Goal: Task Accomplishment & Management: Manage account settings

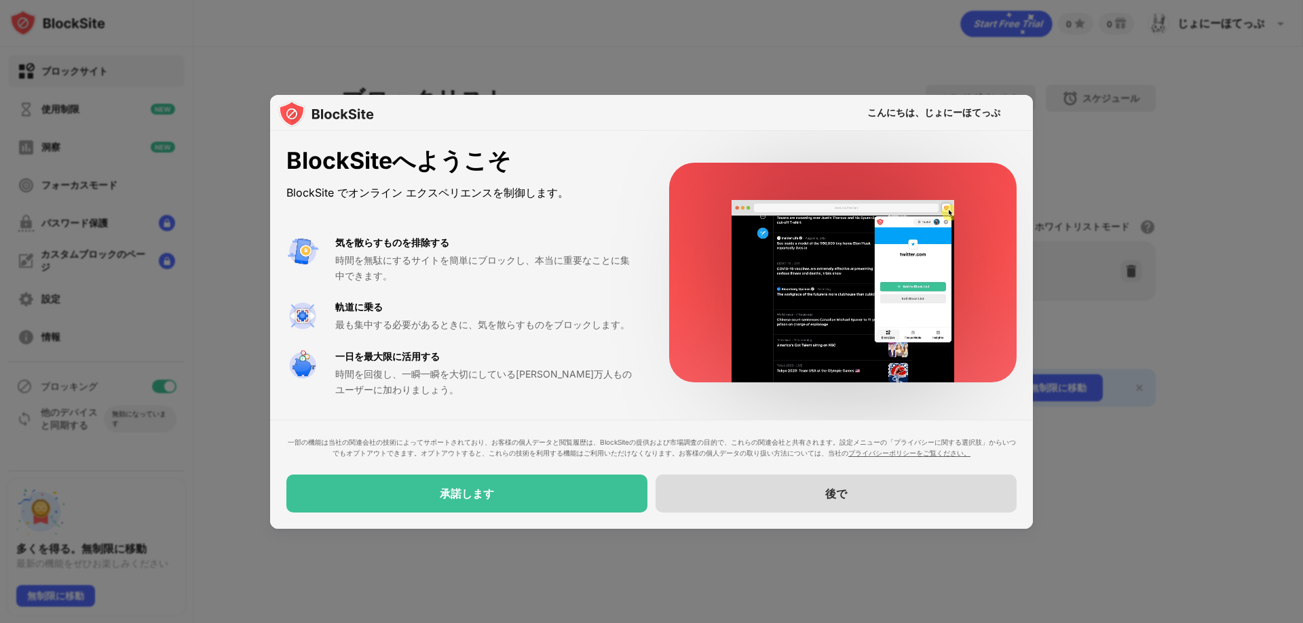
click at [831, 494] on font "後で" at bounding box center [836, 494] width 22 height 14
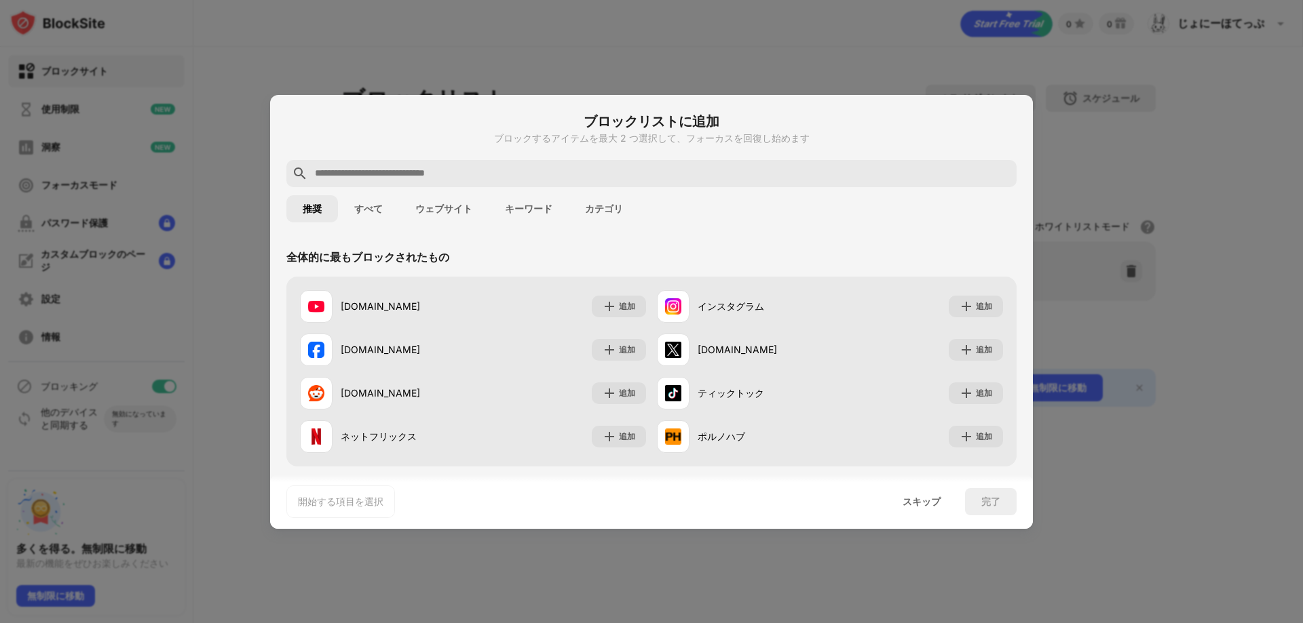
click at [456, 204] on font "ウェブサイト" at bounding box center [443, 209] width 57 height 11
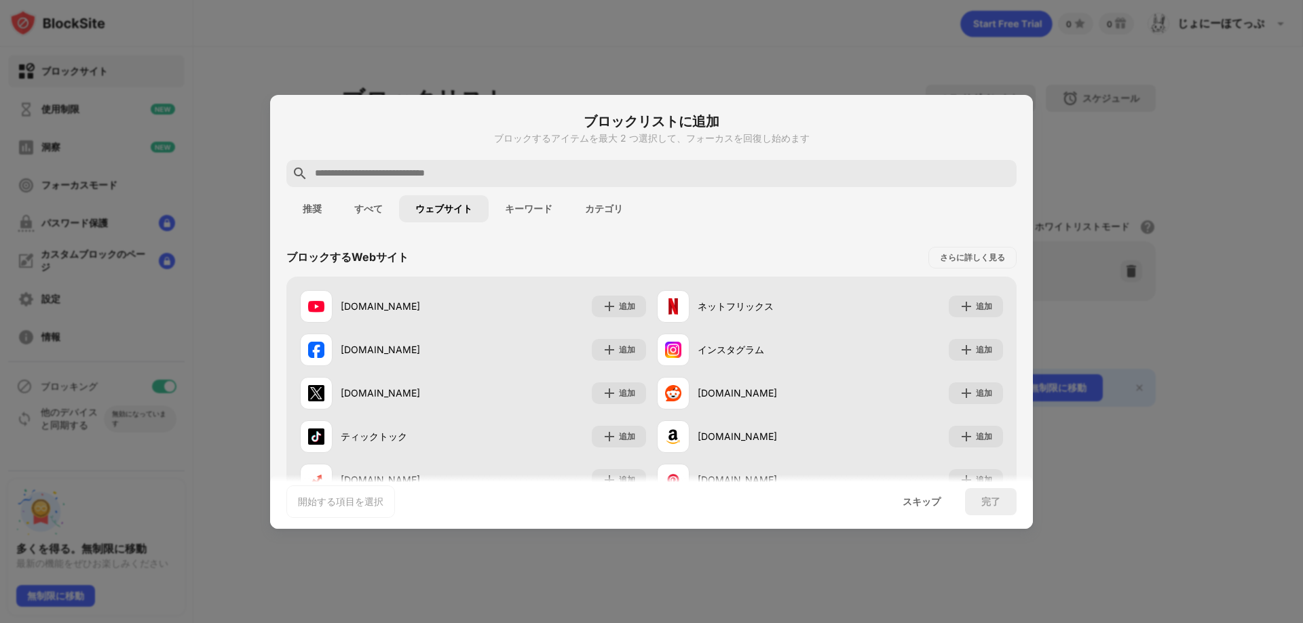
click at [361, 210] on font "すべて" at bounding box center [368, 209] width 28 height 11
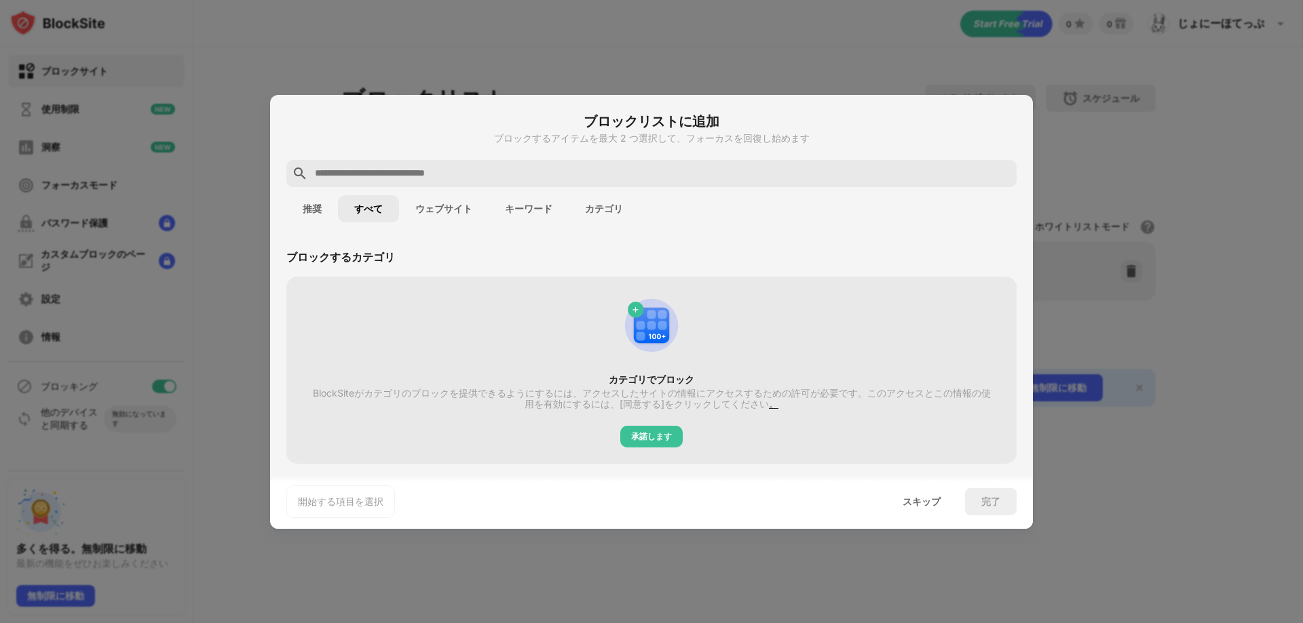
click at [529, 204] on font "キーワード" at bounding box center [528, 209] width 47 height 11
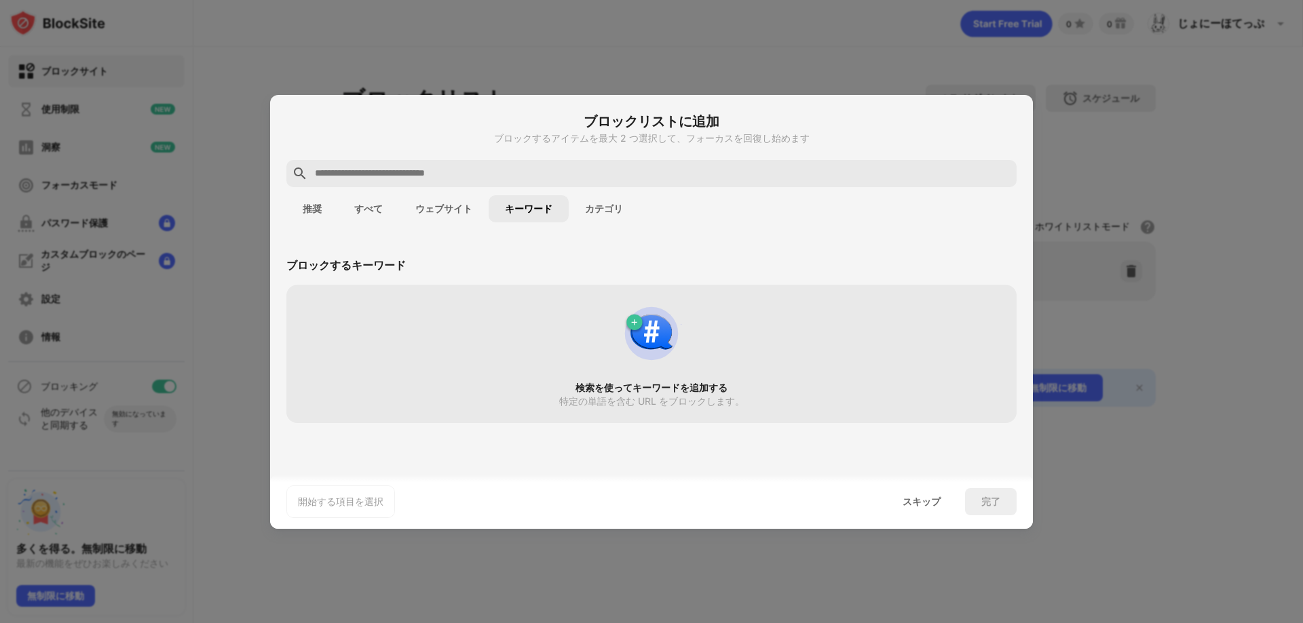
click at [609, 210] on font "カテゴリ" at bounding box center [604, 209] width 38 height 11
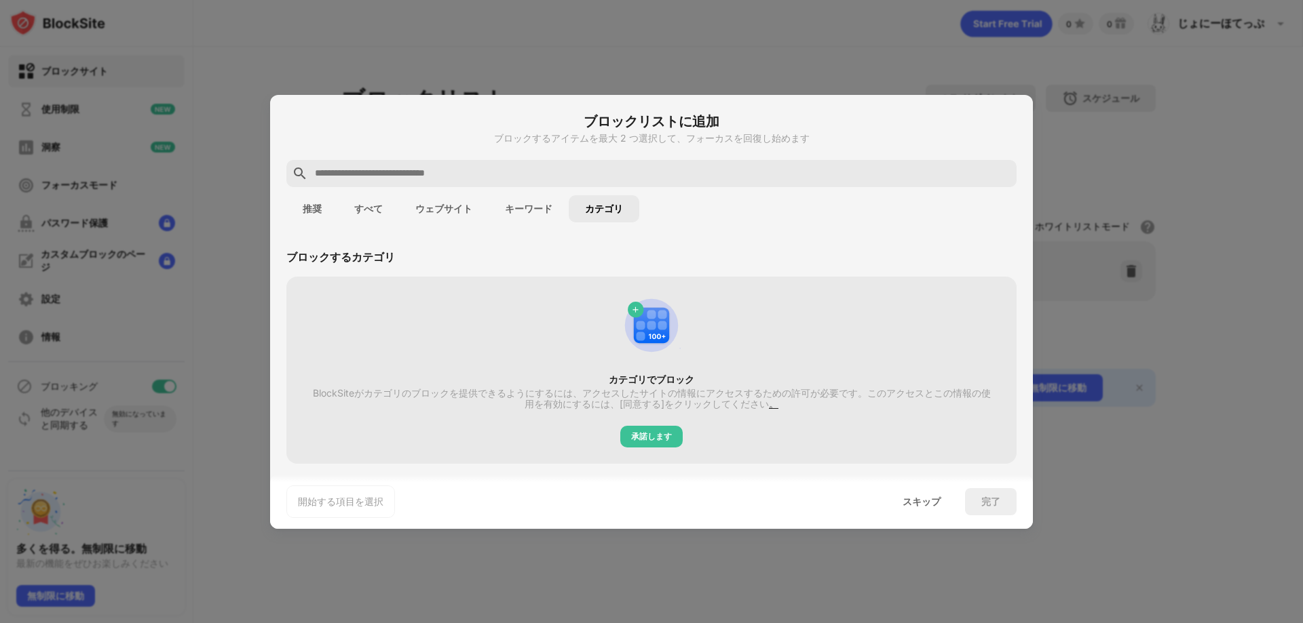
click at [444, 209] on font "ウェブサイト" at bounding box center [443, 209] width 57 height 11
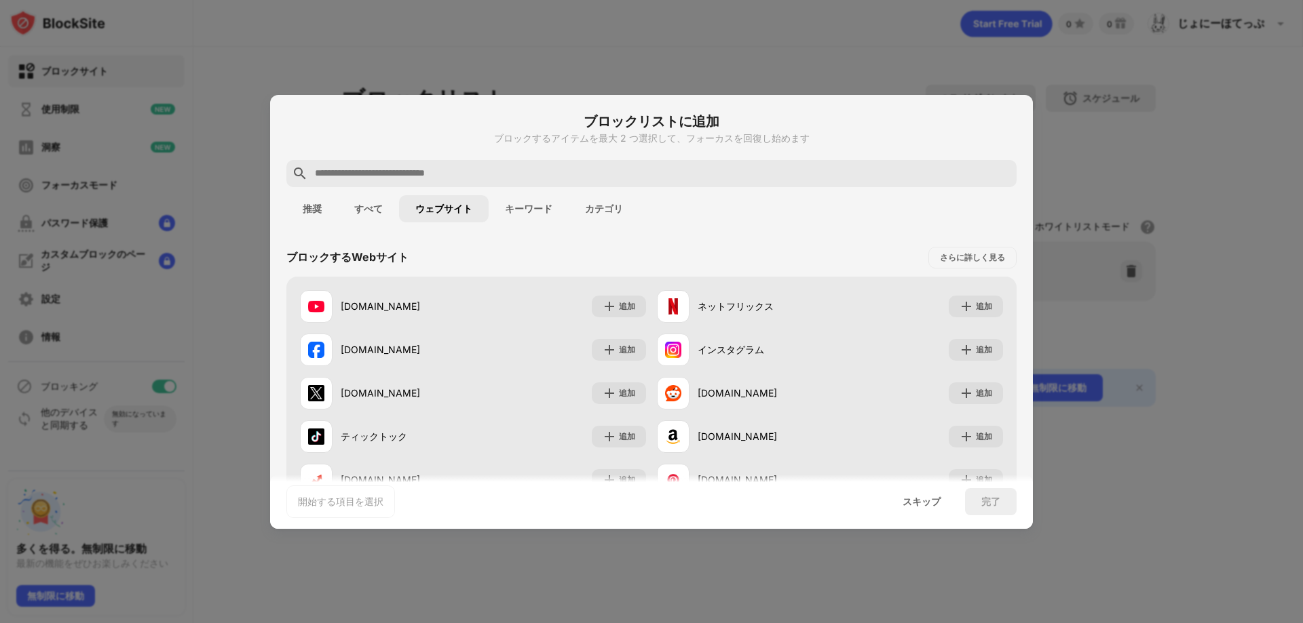
click at [308, 207] on font "推奨" at bounding box center [312, 209] width 19 height 11
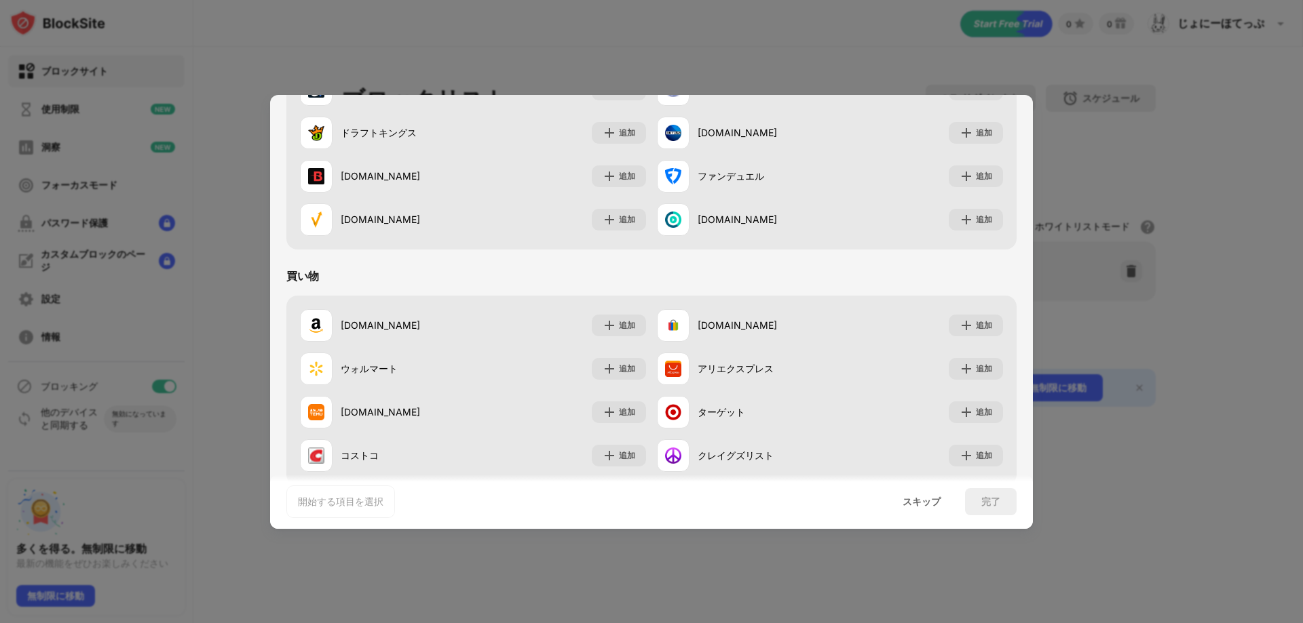
scroll to position [1422, 0]
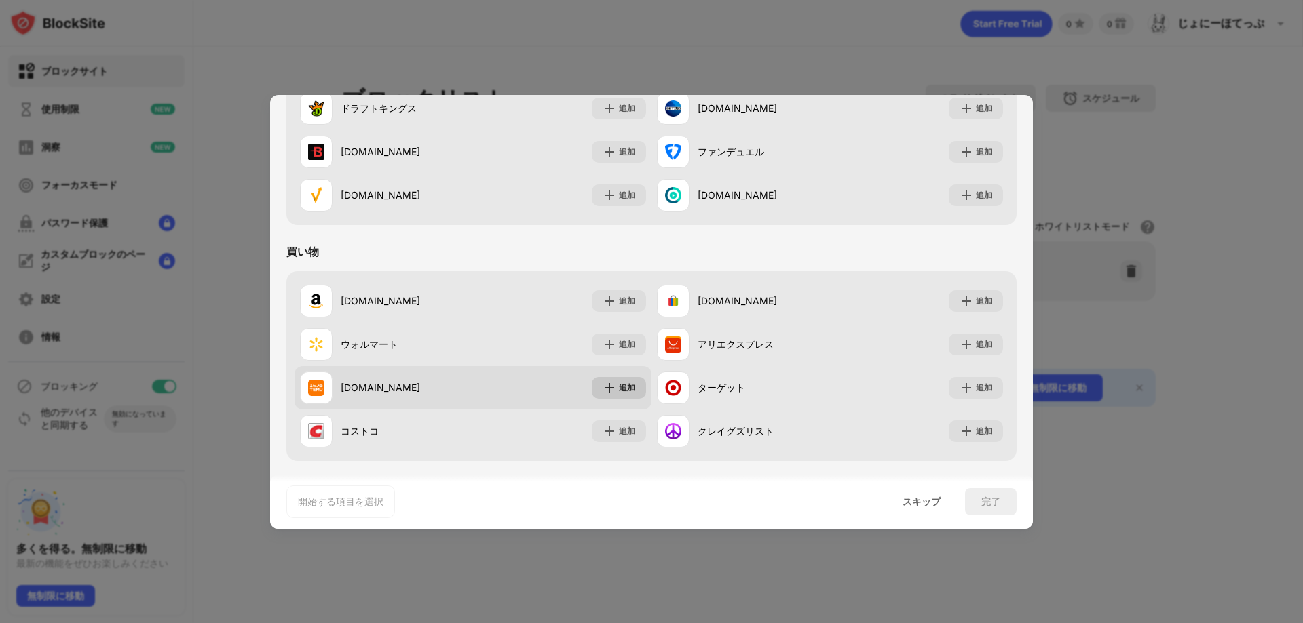
click at [607, 385] on img at bounding box center [609, 388] width 14 height 14
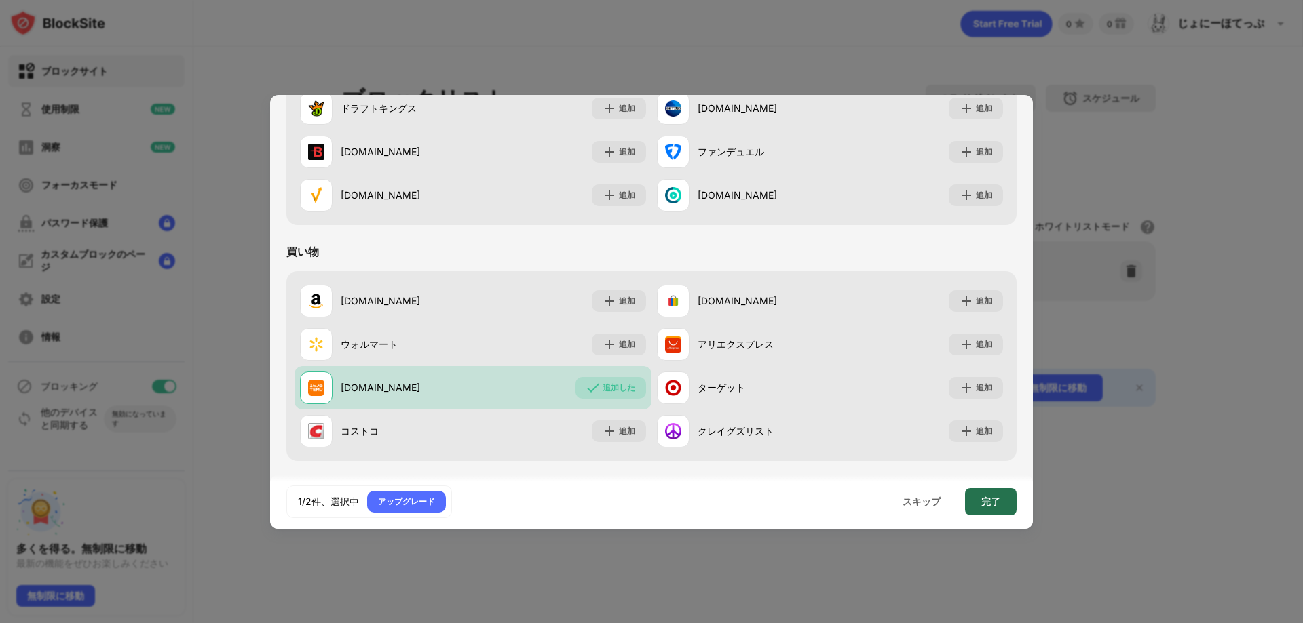
click at [990, 501] on font "完了" at bounding box center [990, 502] width 19 height 12
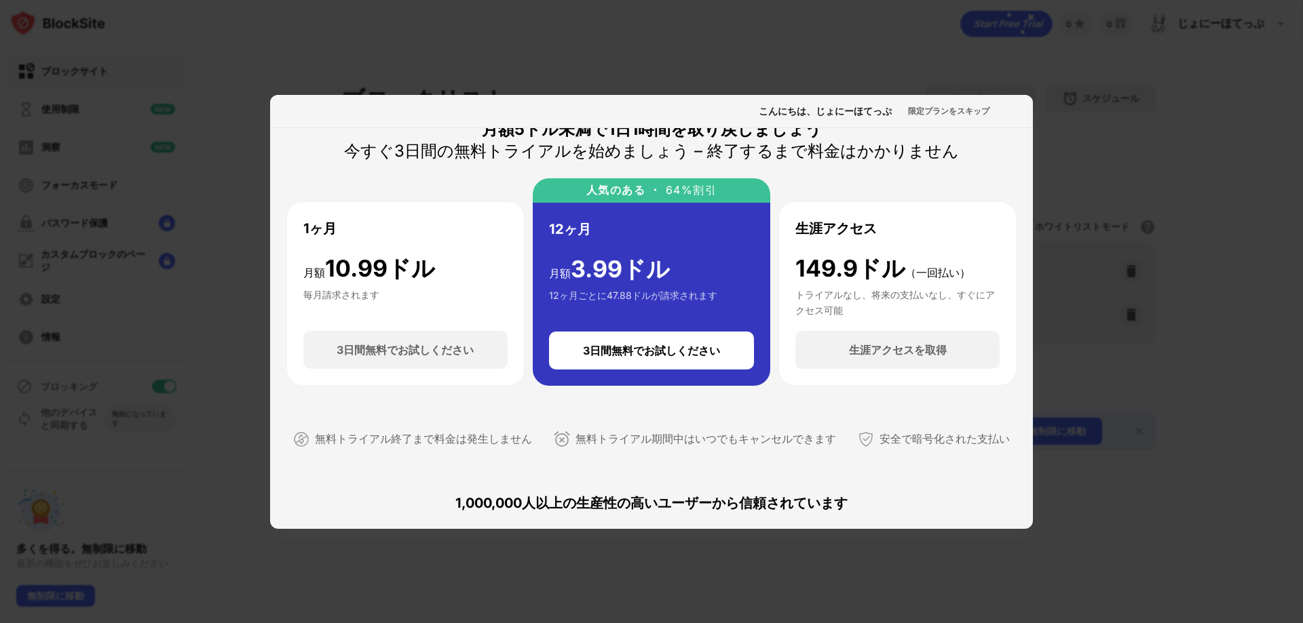
scroll to position [0, 0]
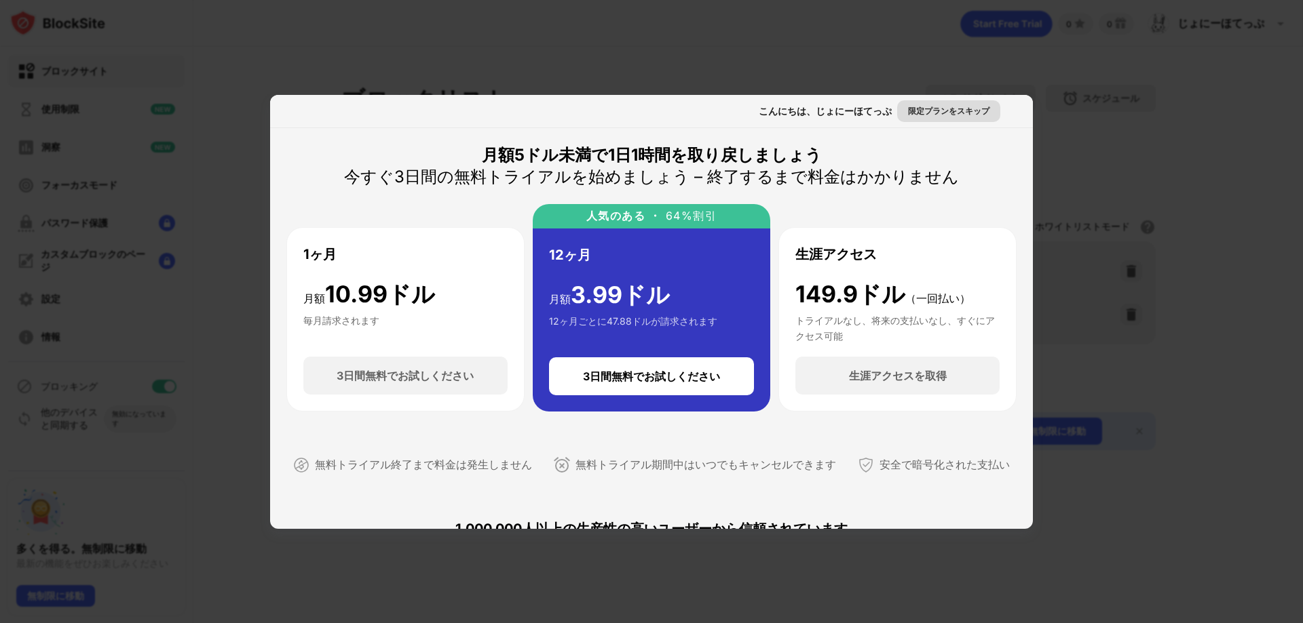
click at [944, 112] on font "限定プランをスキップ" at bounding box center [948, 111] width 81 height 10
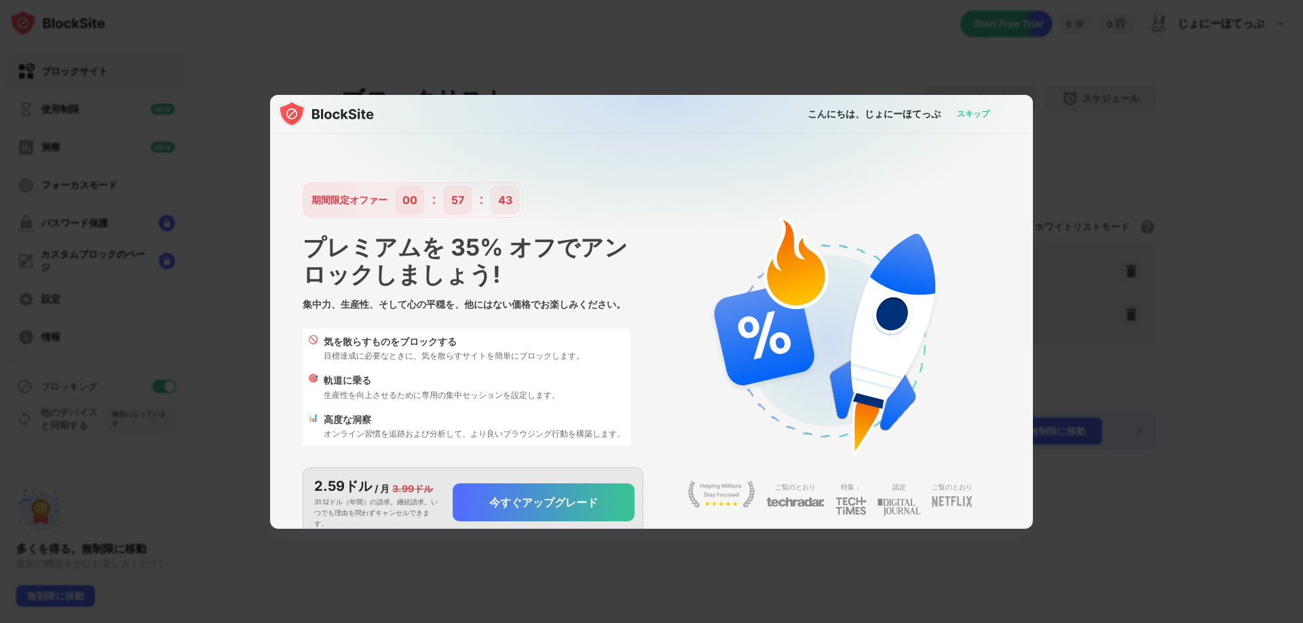
click at [961, 111] on font "スキップ" at bounding box center [973, 114] width 33 height 10
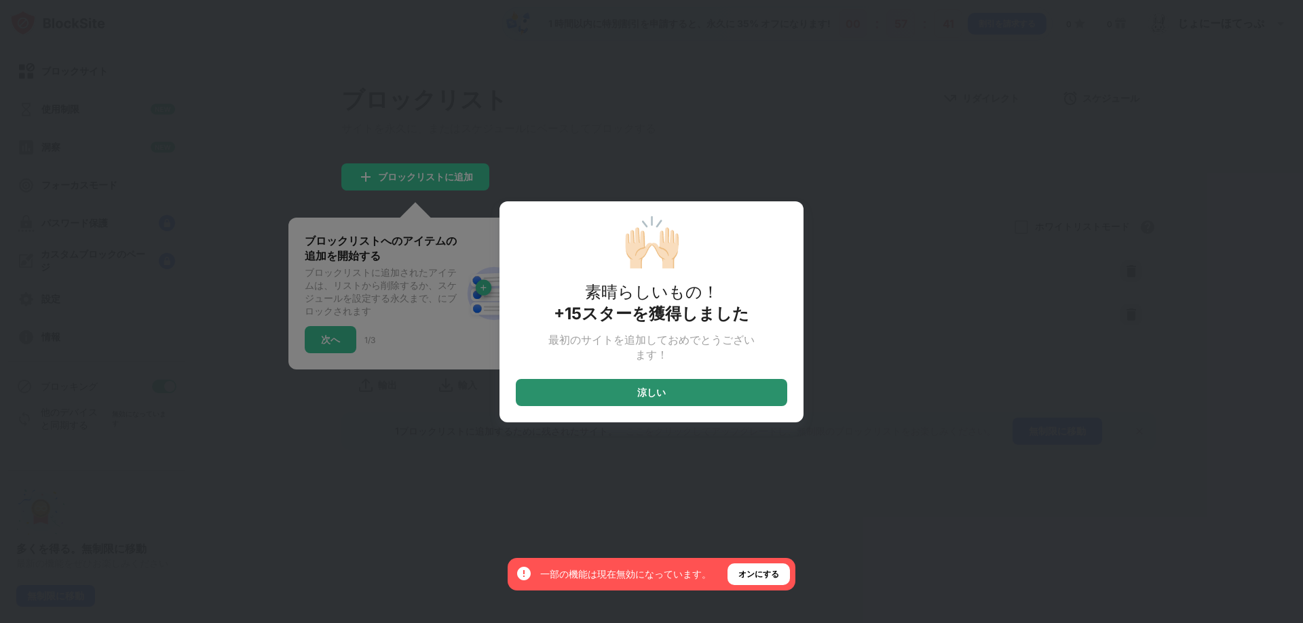
click at [685, 389] on div "涼しい" at bounding box center [651, 392] width 271 height 27
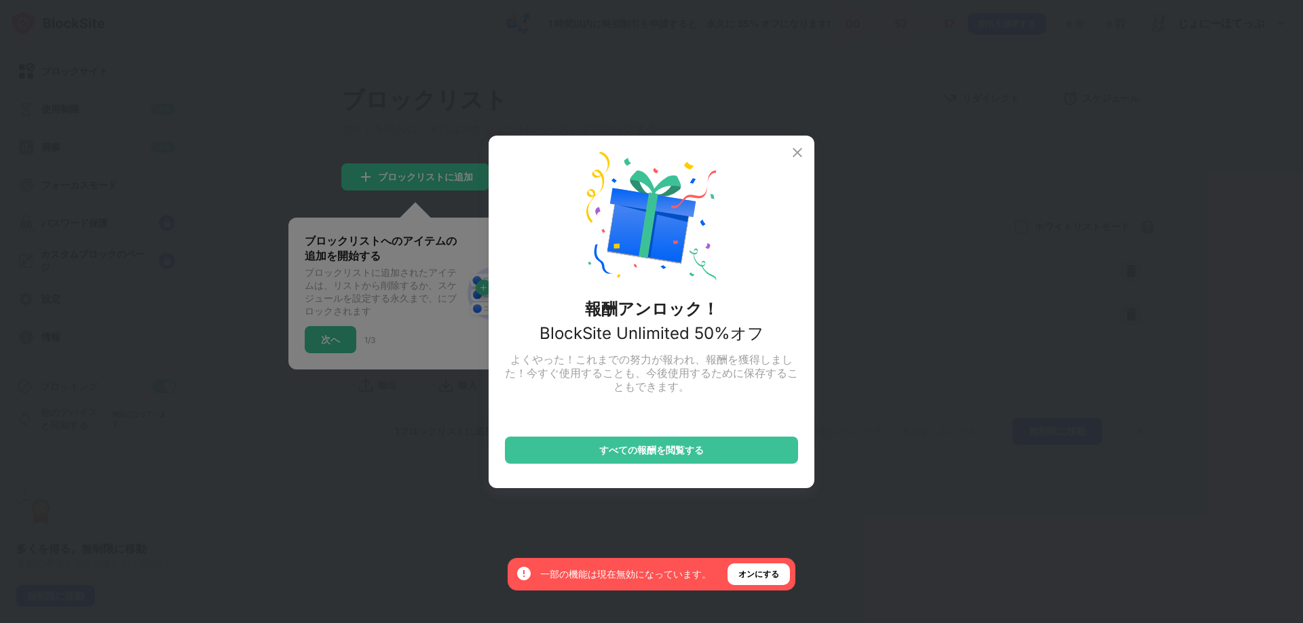
click at [840, 332] on div "報酬アンロック！ BlockSite Unlimited 50%オフ よくやった！これまでの努力が報われ、報酬を獲得しました！今すぐ使用することも、今後使用す…" at bounding box center [651, 311] width 1303 height 623
click at [801, 149] on img at bounding box center [797, 153] width 16 height 16
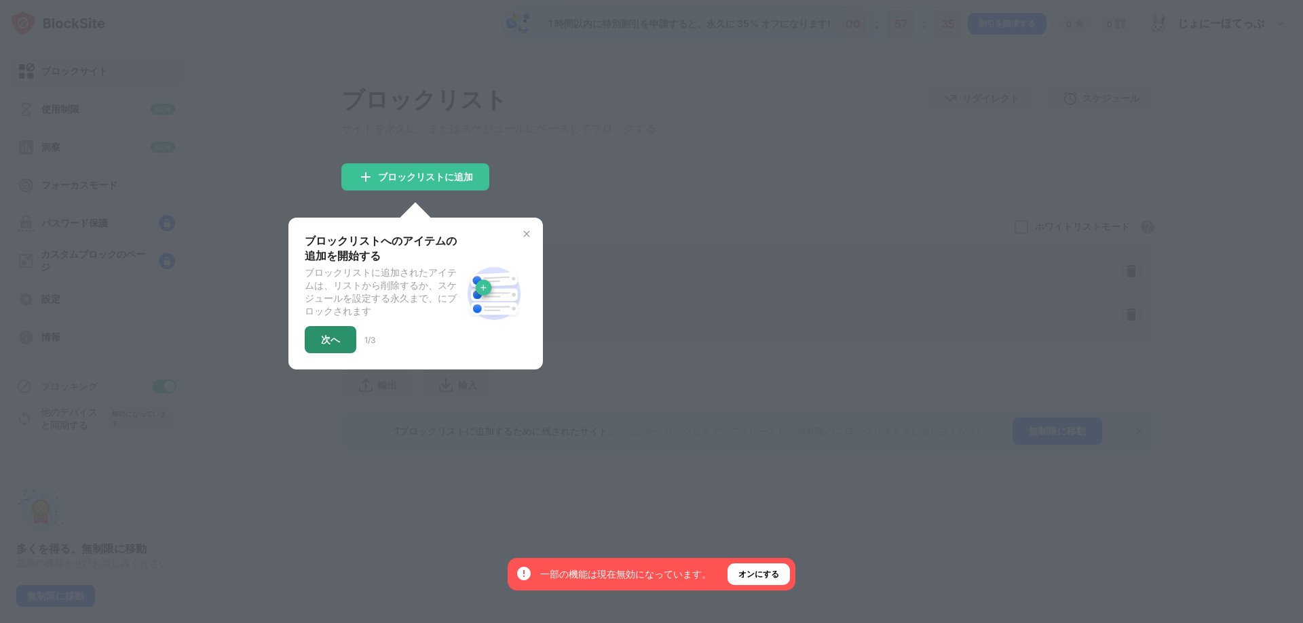
click at [334, 345] on font "次へ" at bounding box center [330, 340] width 19 height 12
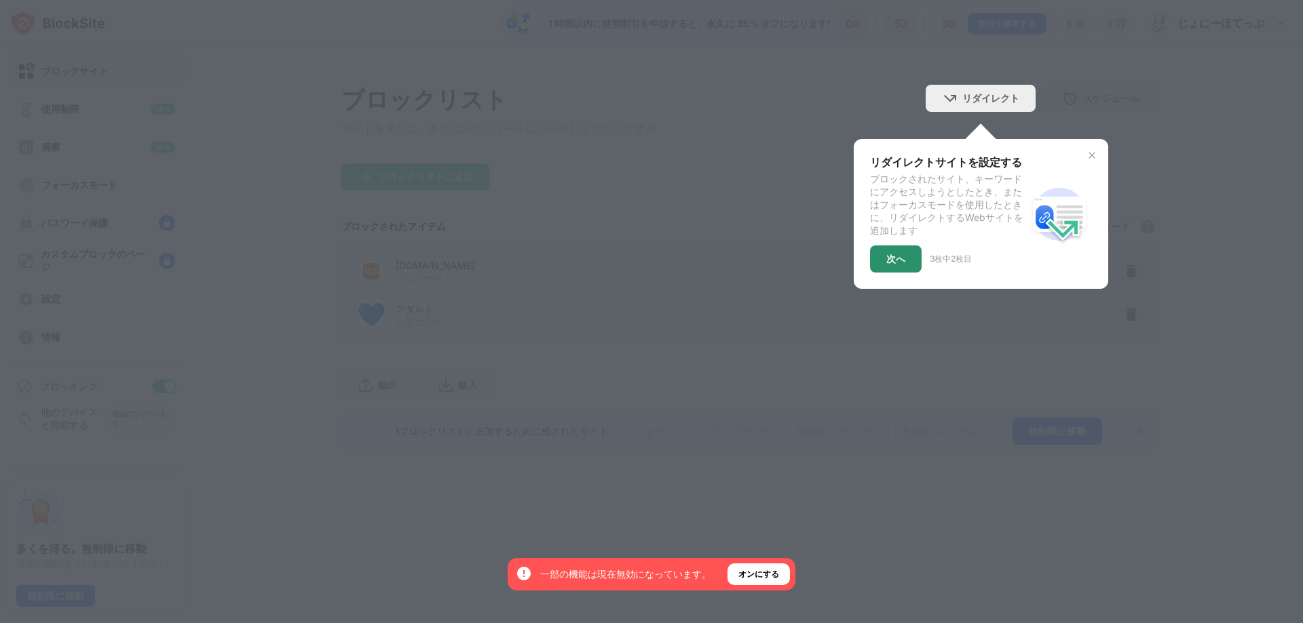
click at [883, 256] on div "次へ" at bounding box center [896, 259] width 52 height 27
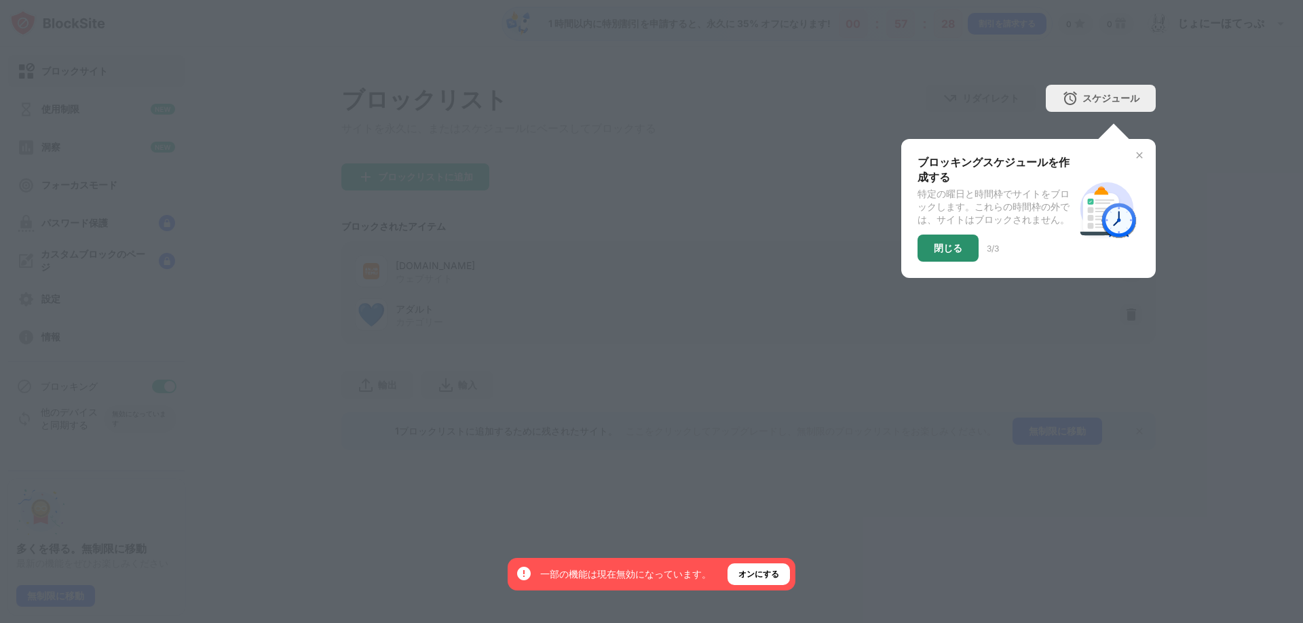
click at [954, 254] on font "閉じる" at bounding box center [948, 248] width 28 height 12
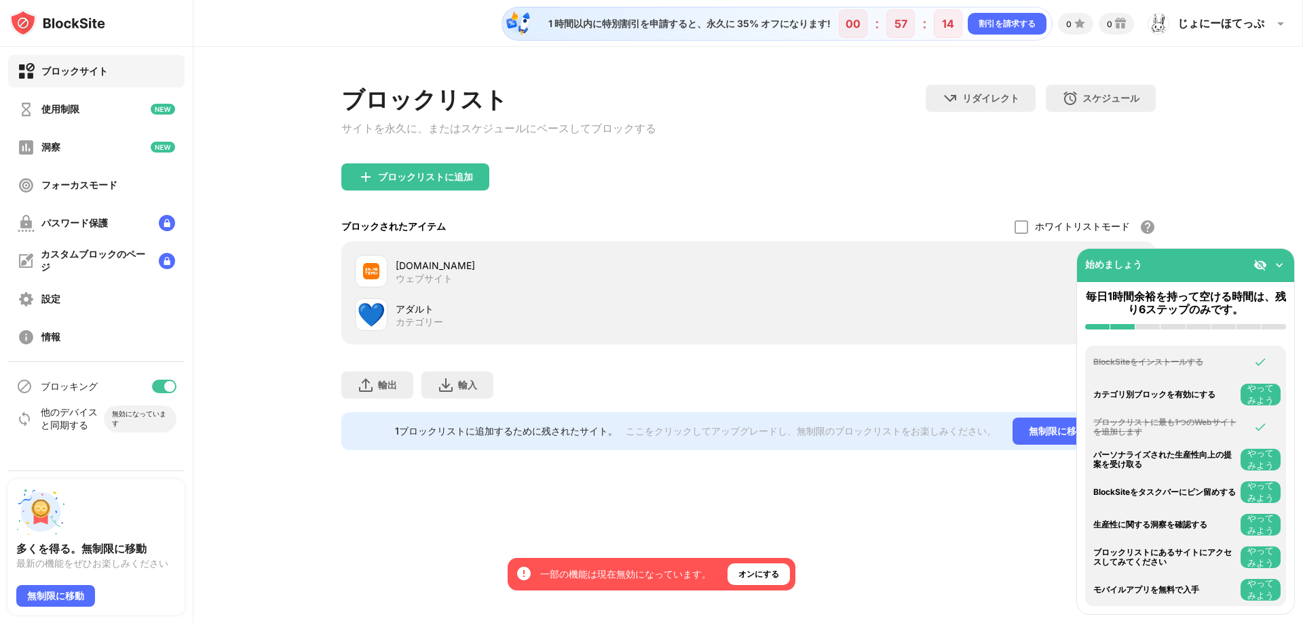
click at [617, 172] on div "ブロックリストに追加" at bounding box center [748, 188] width 814 height 49
click at [889, 391] on div "輸出 ファイルの暴露（Webサイトアイテムのみ） 輸入 ファイルのインポート（Webサイトアイテムのみ）" at bounding box center [748, 379] width 814 height 68
click at [1280, 265] on img at bounding box center [1279, 265] width 14 height 14
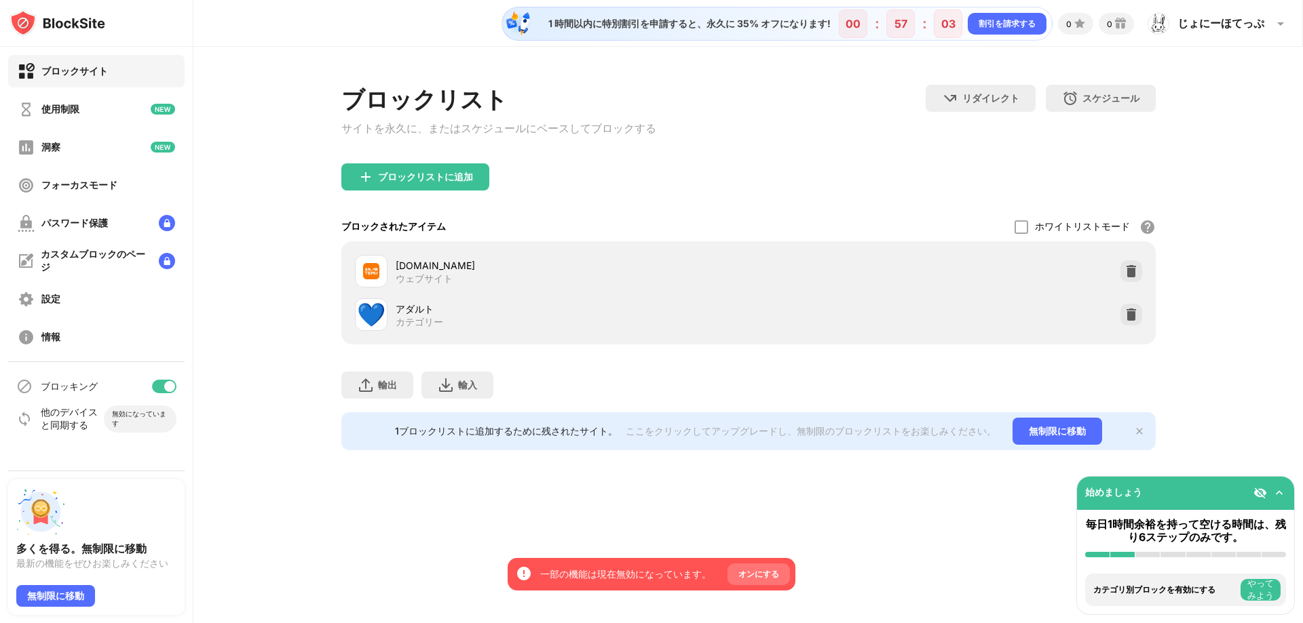
click at [758, 575] on font "オンにする" at bounding box center [758, 574] width 41 height 10
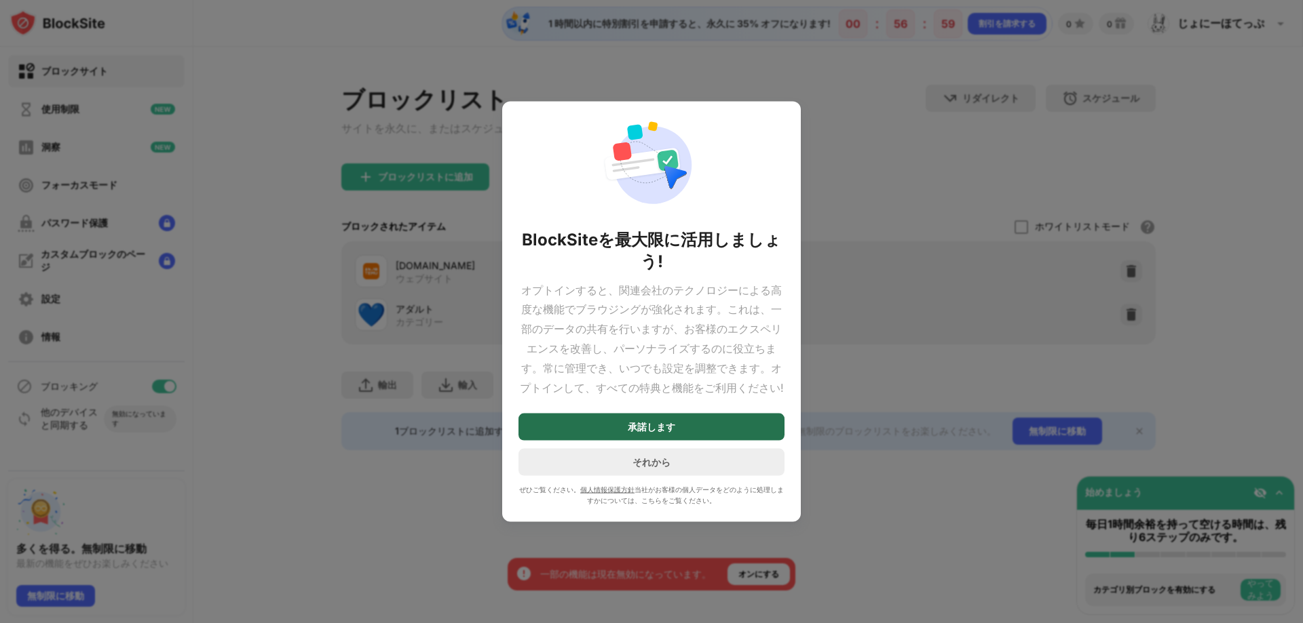
click at [685, 420] on div "承諾します" at bounding box center [651, 427] width 266 height 27
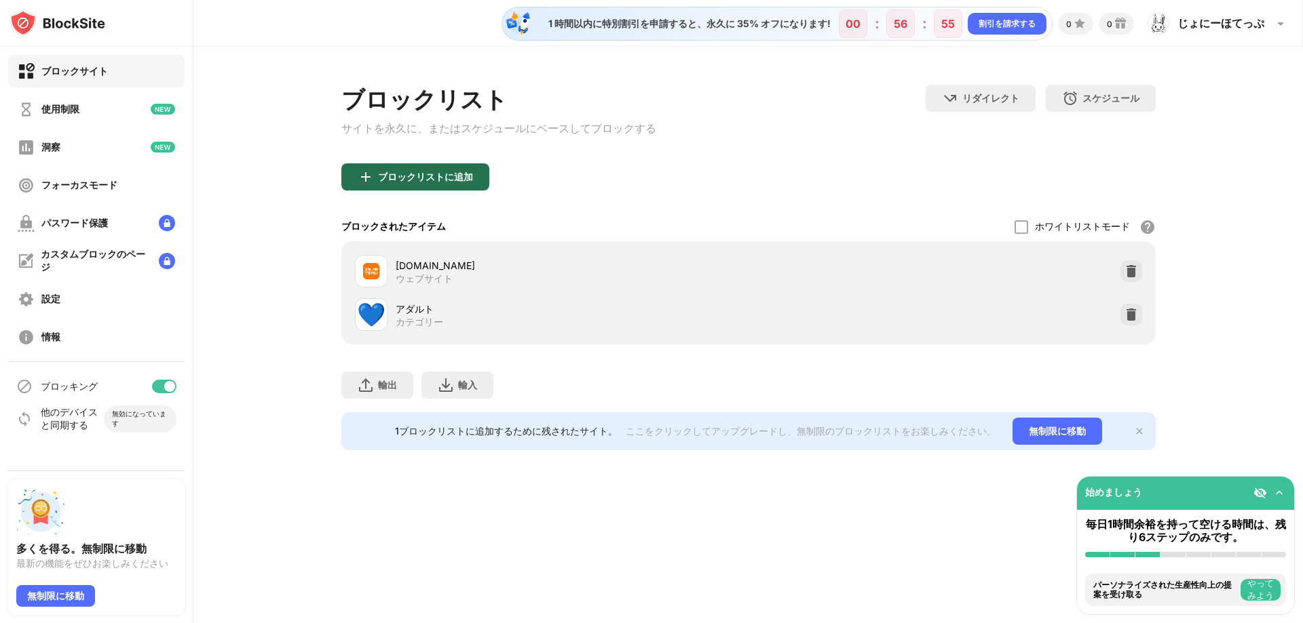
click at [433, 189] on div "ブロックリストに追加" at bounding box center [415, 177] width 148 height 27
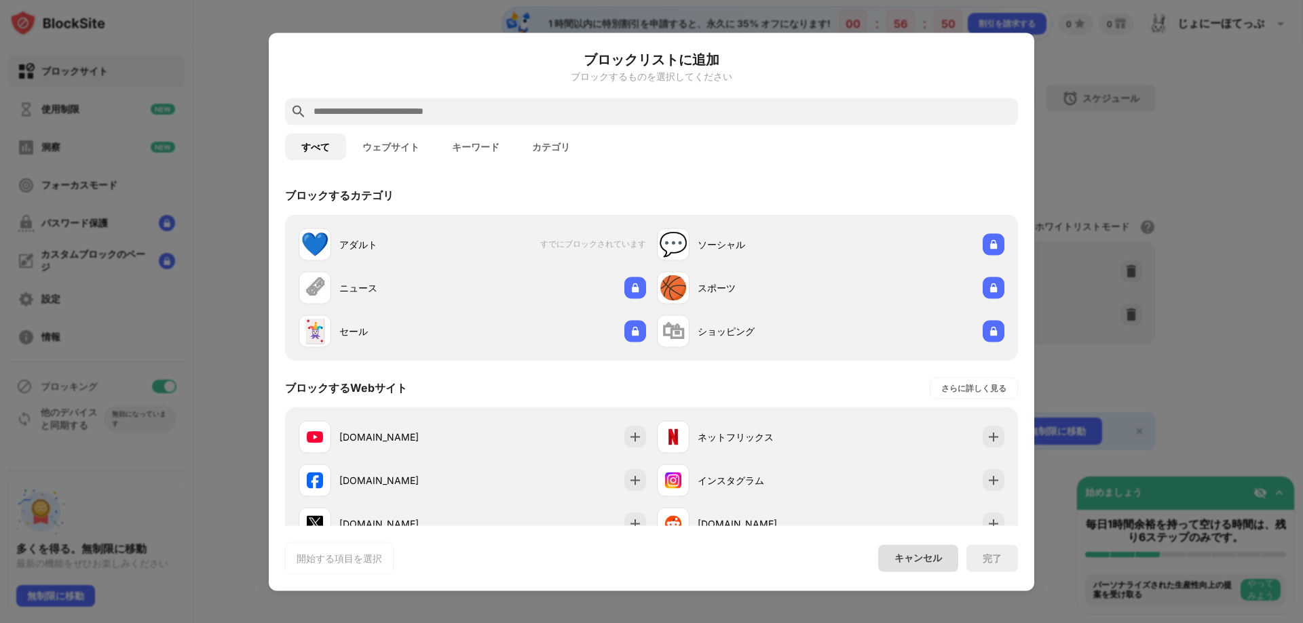
click at [931, 550] on div "キャンセル" at bounding box center [918, 558] width 80 height 27
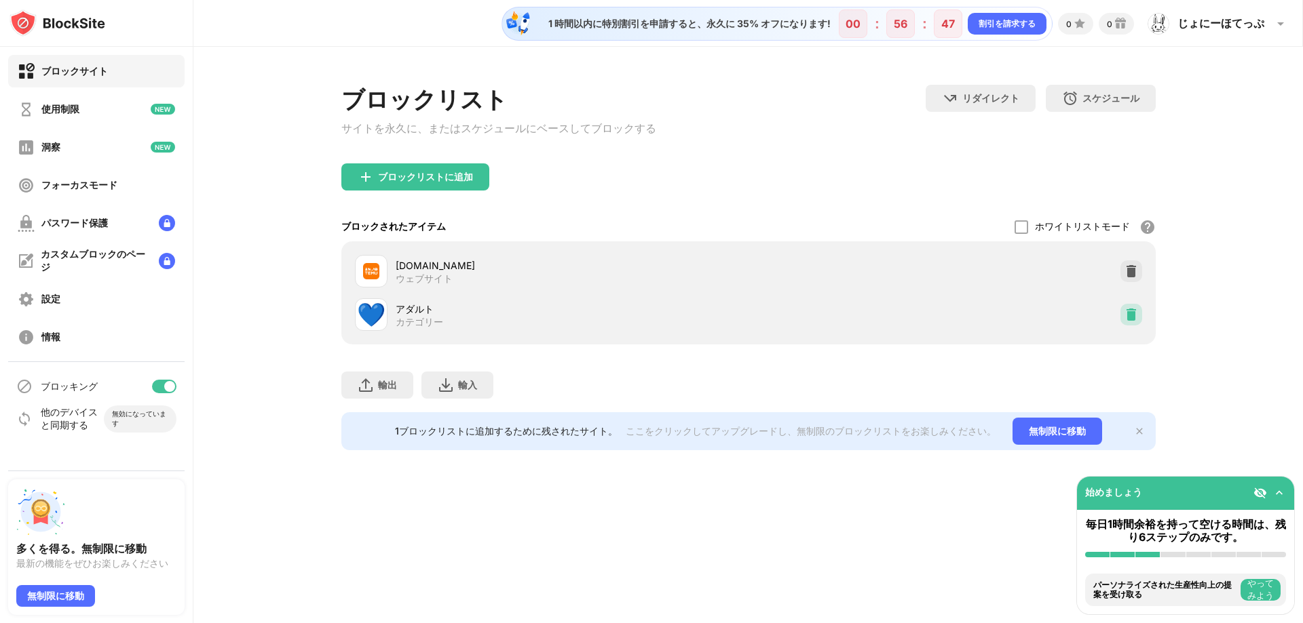
click at [1130, 315] on img at bounding box center [1131, 315] width 14 height 14
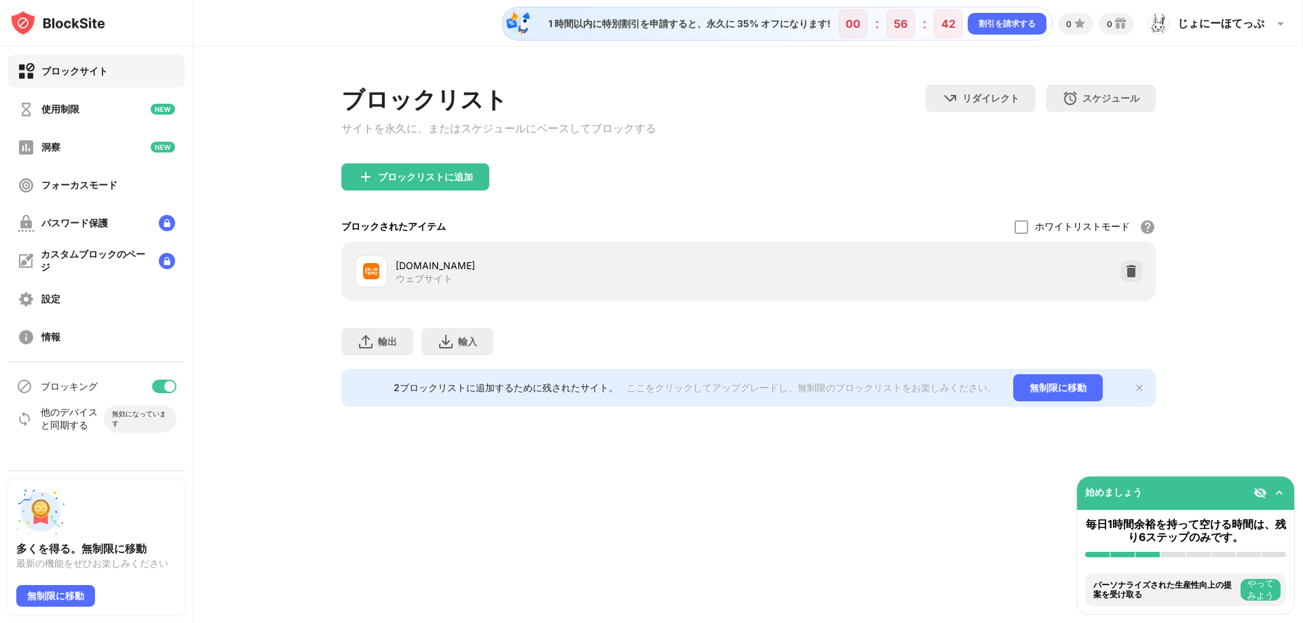
click at [1135, 387] on img at bounding box center [1139, 388] width 11 height 11
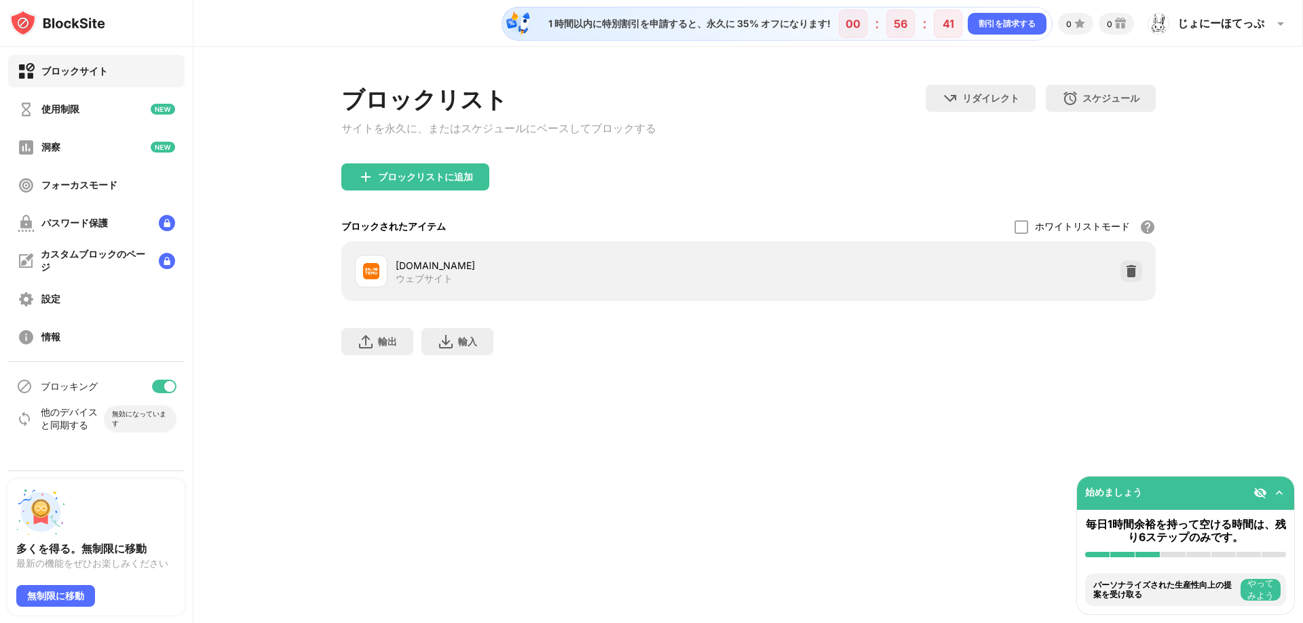
click at [1236, 337] on div "ブロックリスト サイトを永久に、またはスケジュールにベースしてブロックする リダイレクト クリックしてリダイレクトのウェブサイトを設定する スケジュール ブロ…" at bounding box center [747, 227] width 1109 height 360
click at [1137, 229] on div "ホワイトリストモード ホワイトリスト以外のすべての Web サイトをブロックします。ホワイトリスト モードは URL のみ機能し、カテゴリやキーワードは含まれ…" at bounding box center [1084, 226] width 141 height 29
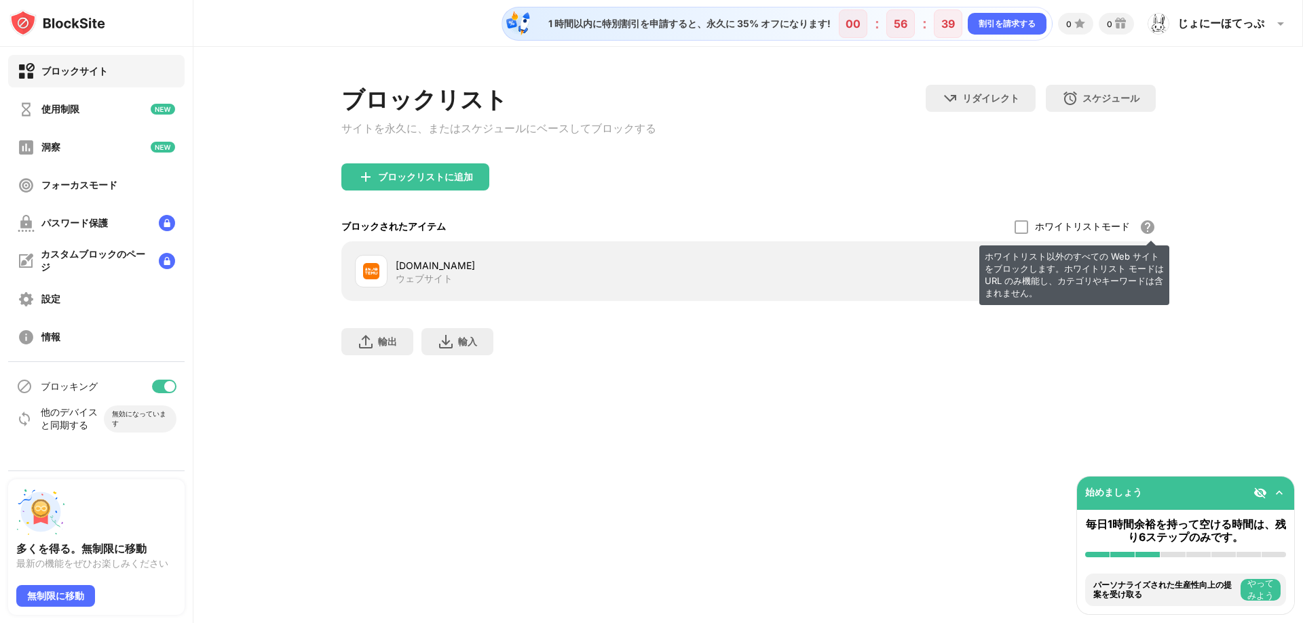
click at [1148, 231] on div "ホワイトリスト以外のすべての Web サイトをブロックします。ホワイトリスト モードは URL のみ機能し、カテゴリやキーワードは含まれません。" at bounding box center [1147, 227] width 16 height 16
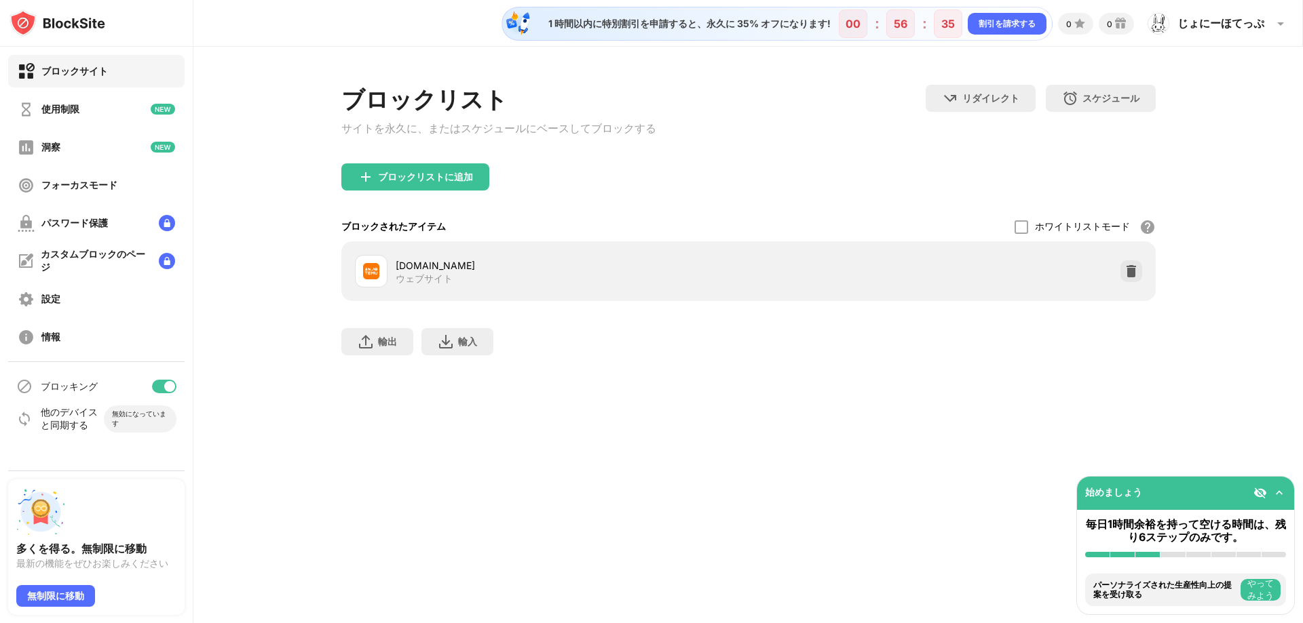
click at [1168, 197] on div "ブロックリスト サイトを永久に、またはスケジュールにベースしてブロックする リダイレクト クリックしてリダイレクトのウェブサイトを設定する スケジュール ブロ…" at bounding box center [747, 227] width 1109 height 360
click at [457, 130] on font "サイトを永久に、またはスケジュールにベースしてブロックする" at bounding box center [498, 128] width 315 height 14
